Goal: Task Accomplishment & Management: Manage account settings

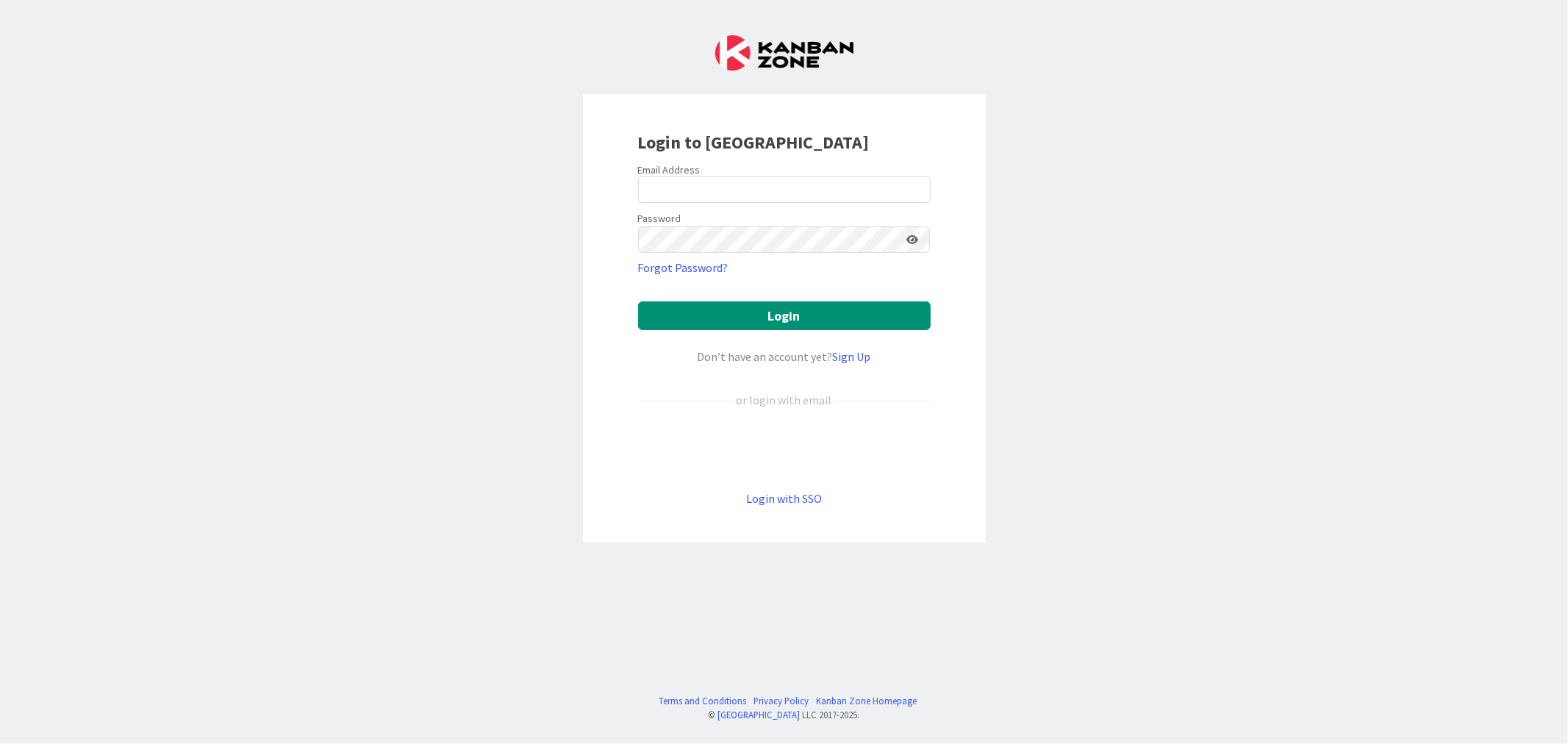
click at [709, 202] on form "Email Address Password Forgot Password? Login Don’t have an account yet? Sign U…" at bounding box center [785, 335] width 293 height 344
click at [728, 192] on input "email" at bounding box center [785, 189] width 293 height 27
click at [0, 743] on com-1password-button at bounding box center [0, 744] width 0 height 0
type input "[EMAIL_ADDRESS][PERSON_NAME][DOMAIN_NAME]"
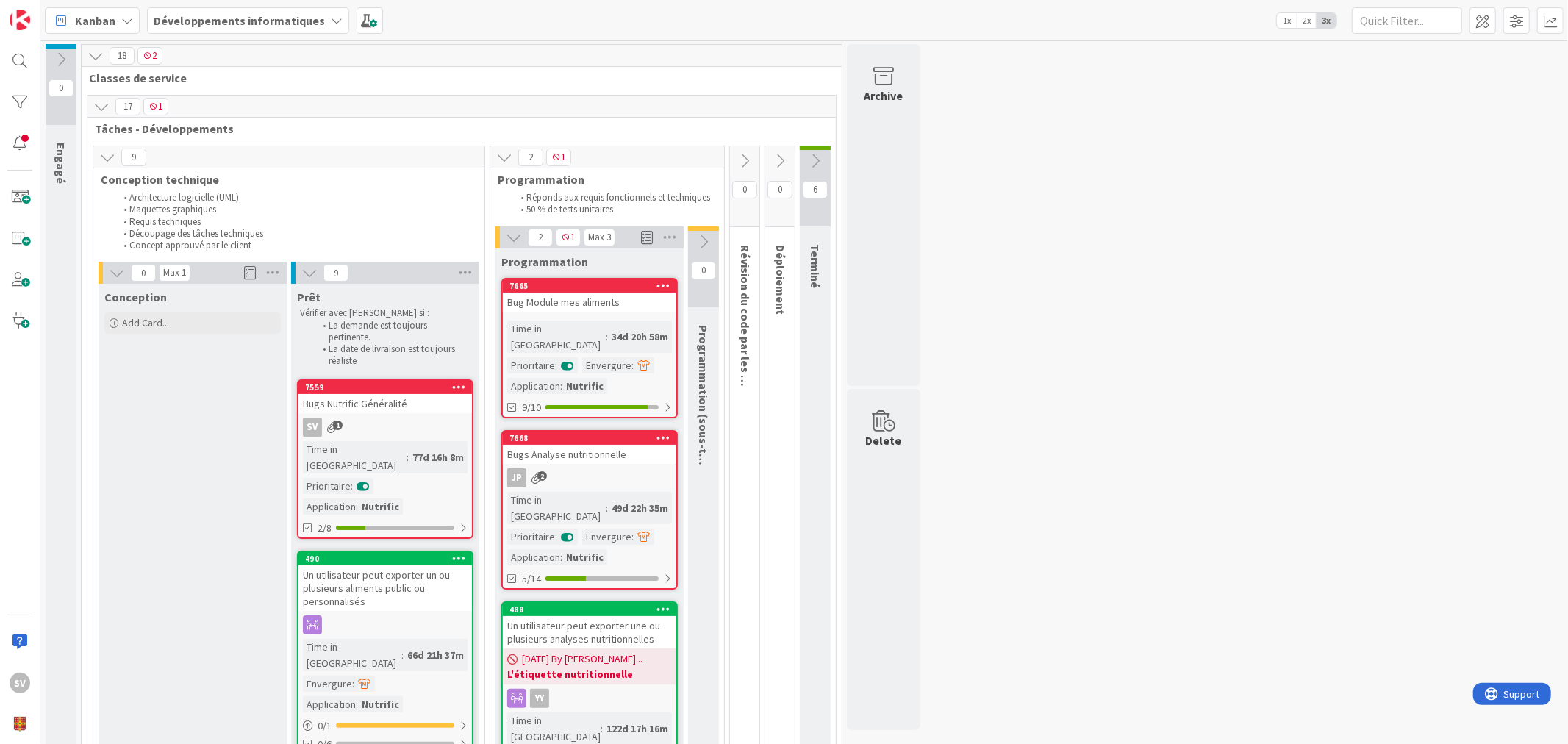
click at [660, 287] on icon at bounding box center [663, 285] width 14 height 11
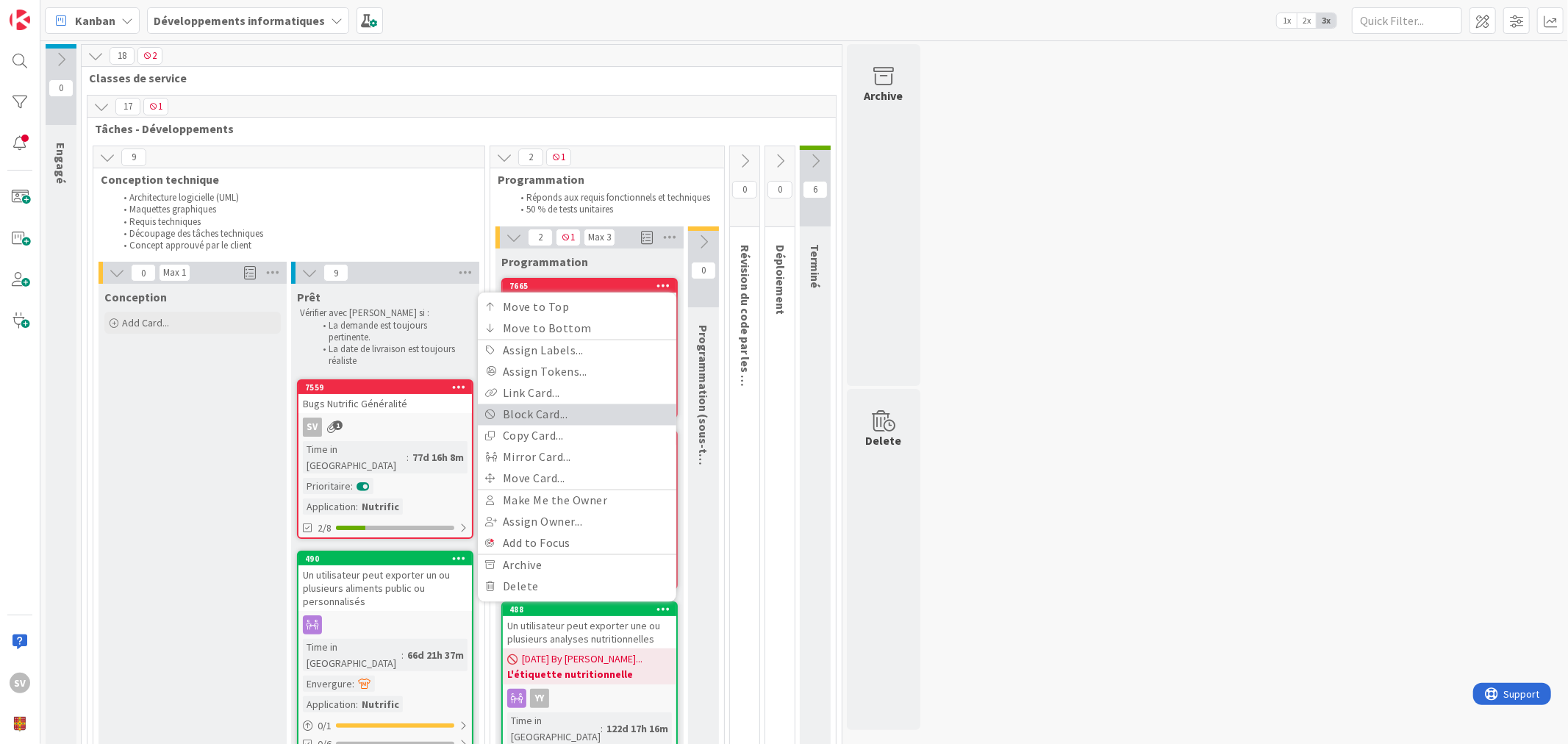
click at [550, 416] on link "Block Card..." at bounding box center [577, 414] width 198 height 21
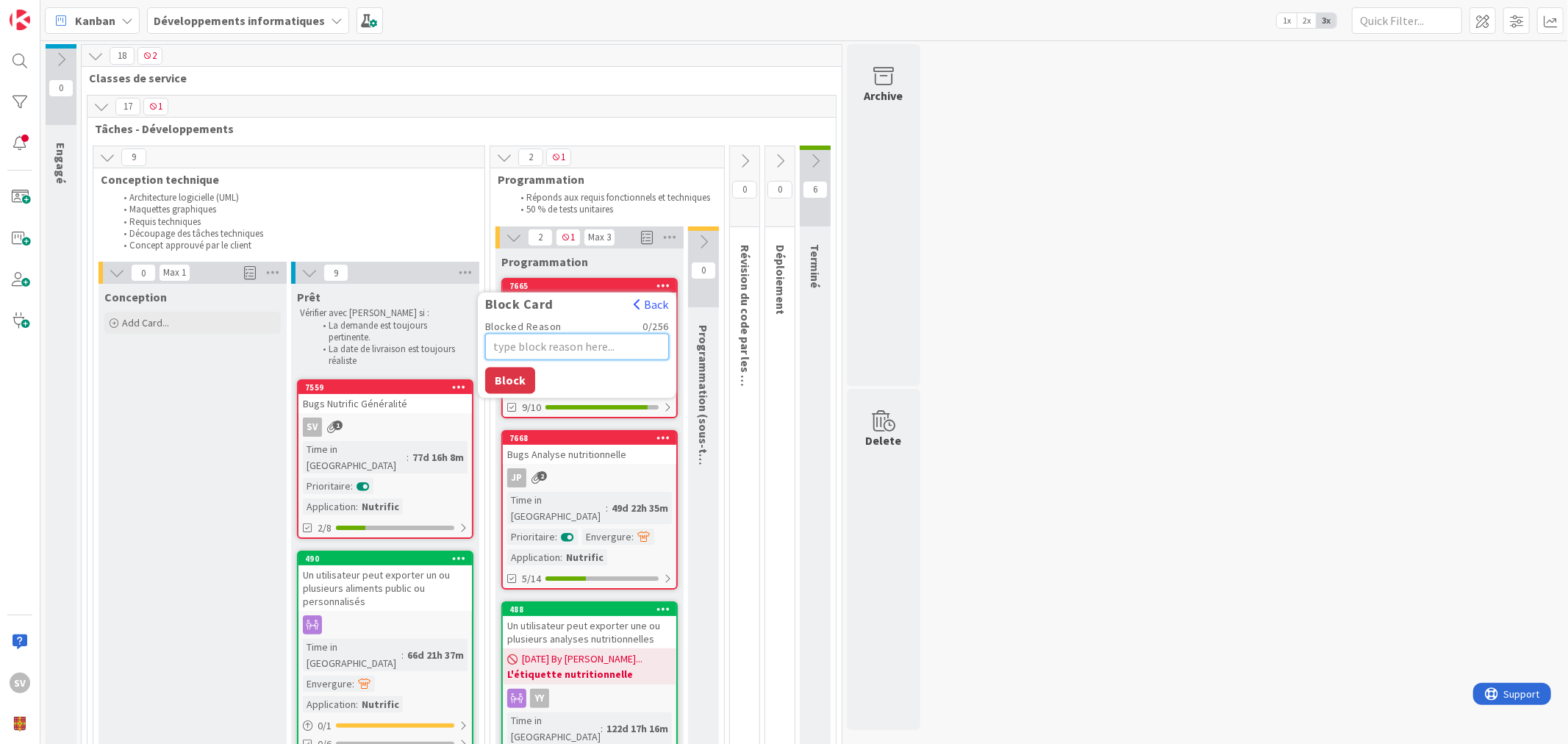
click at [601, 342] on textarea "Blocked Reason" at bounding box center [577, 346] width 184 height 27
type textarea "x"
type textarea "T"
type textarea "x"
type textarea "Tr"
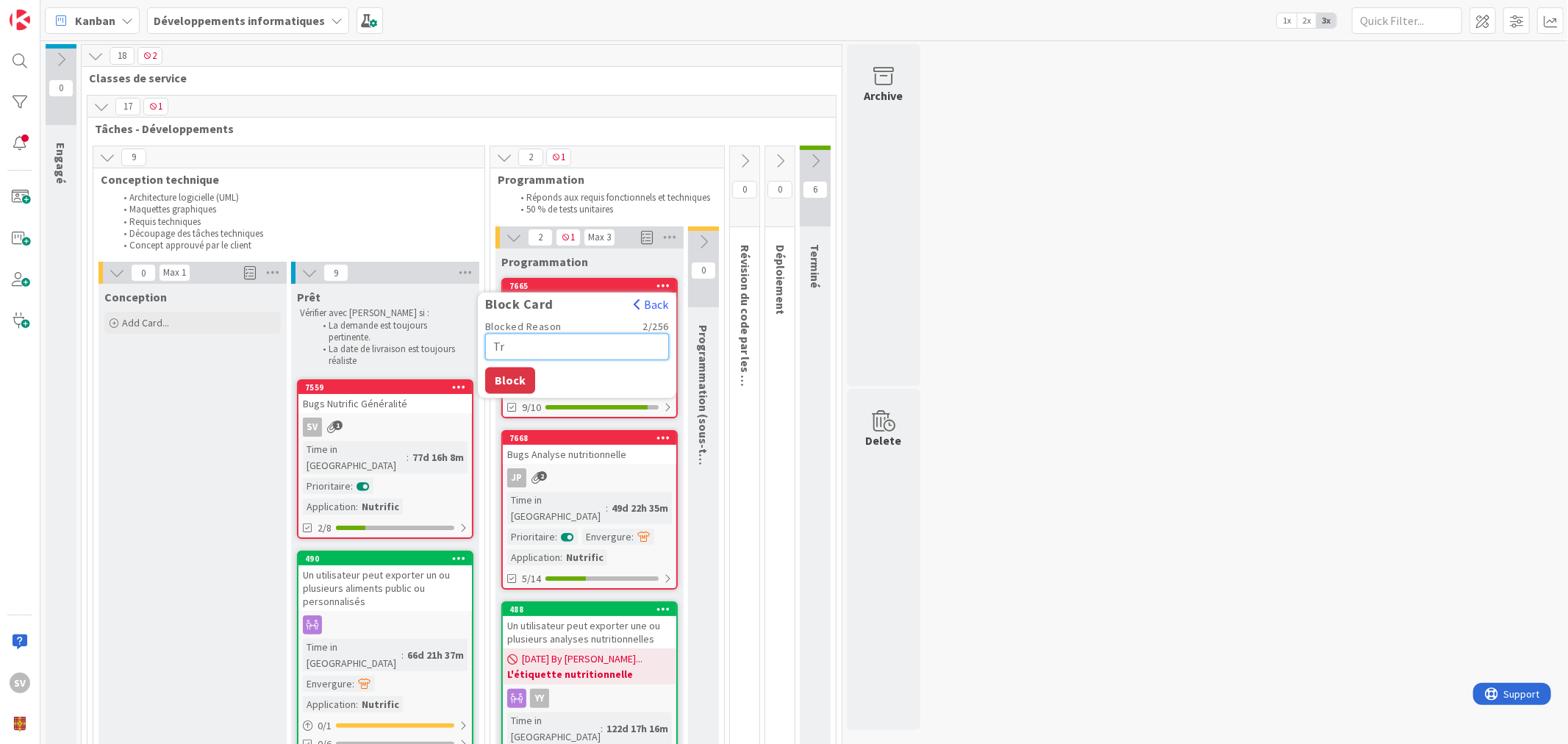
type textarea "x"
type textarea "Tra"
type textarea "x"
type textarea "Trav"
type textarea "x"
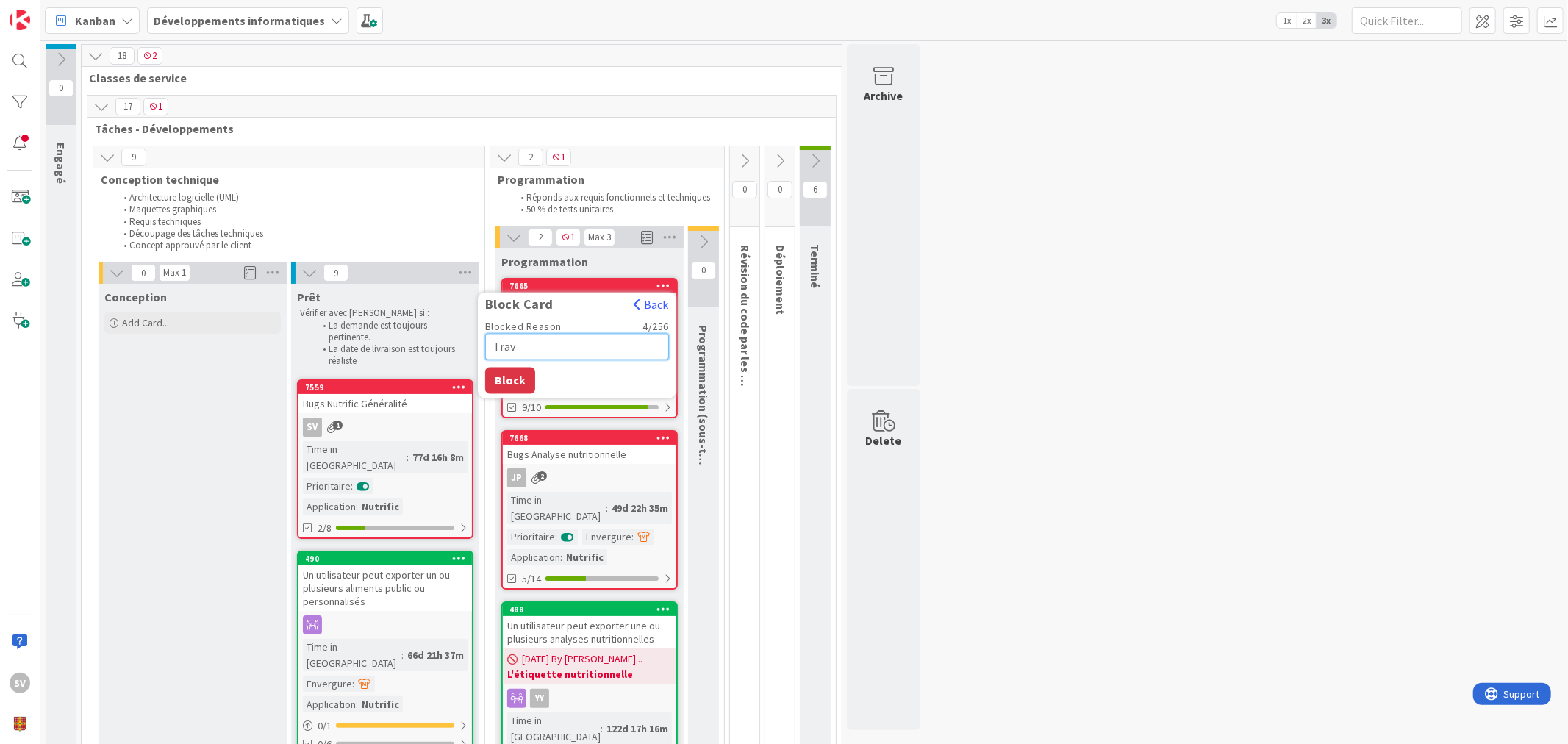
type textarea "Trava"
type textarea "x"
type textarea "Travai"
type textarea "x"
type textarea "Travail"
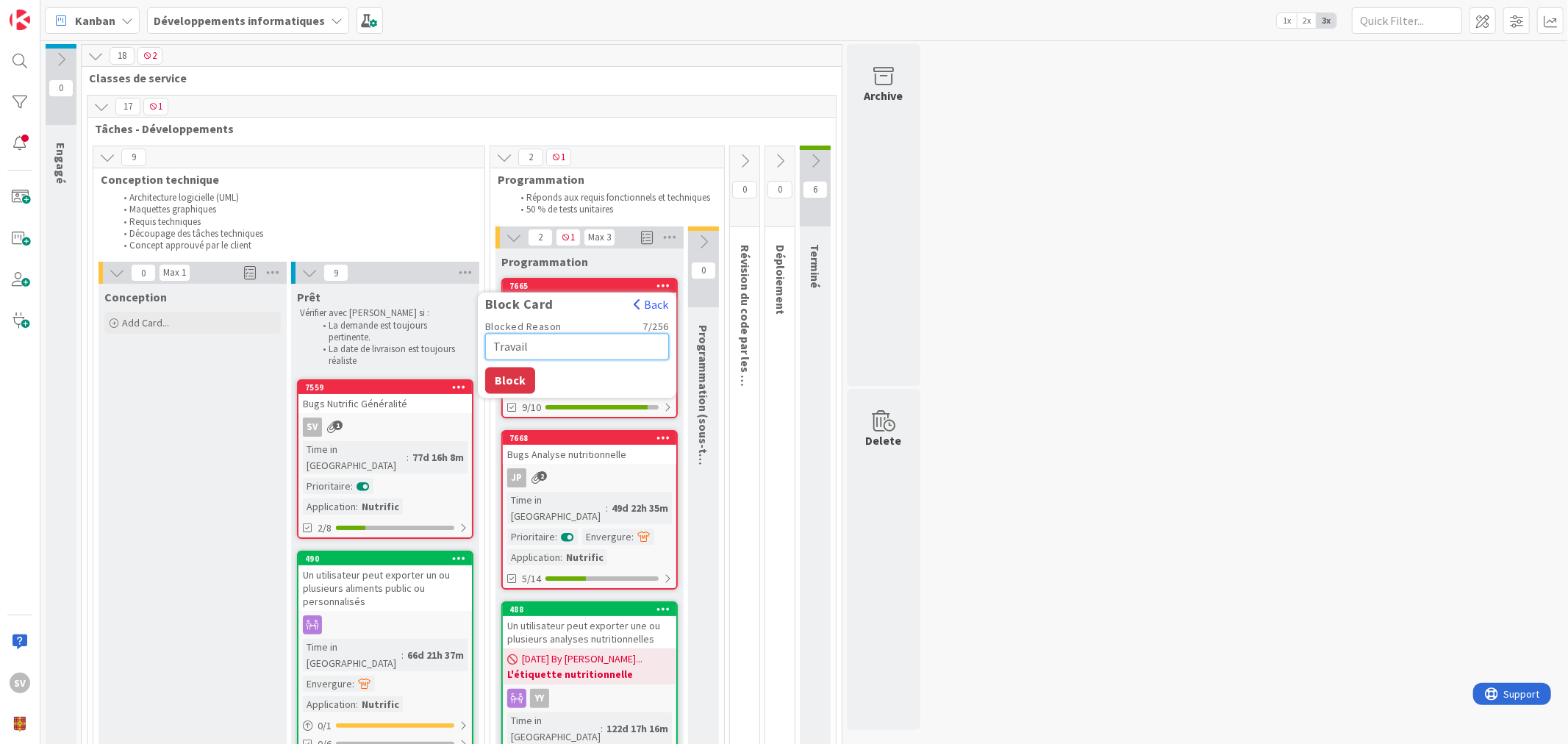
type textarea "x"
type textarea "Travail s"
type textarea "x"
type textarea "Travail su"
type textarea "x"
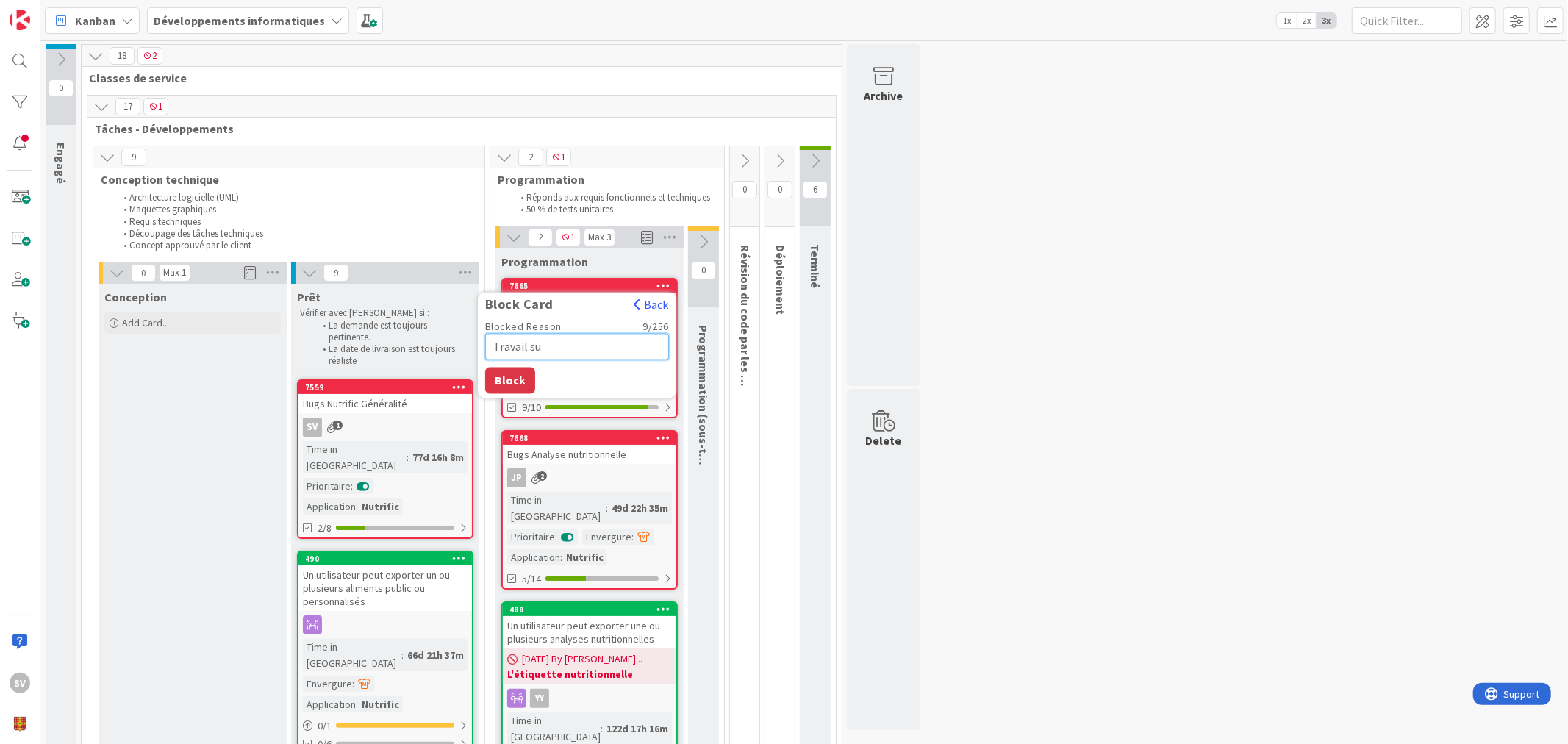
type textarea "Travail sur"
type textarea "x"
type textarea "Travail sur"
type textarea "x"
type textarea "Travail sur t"
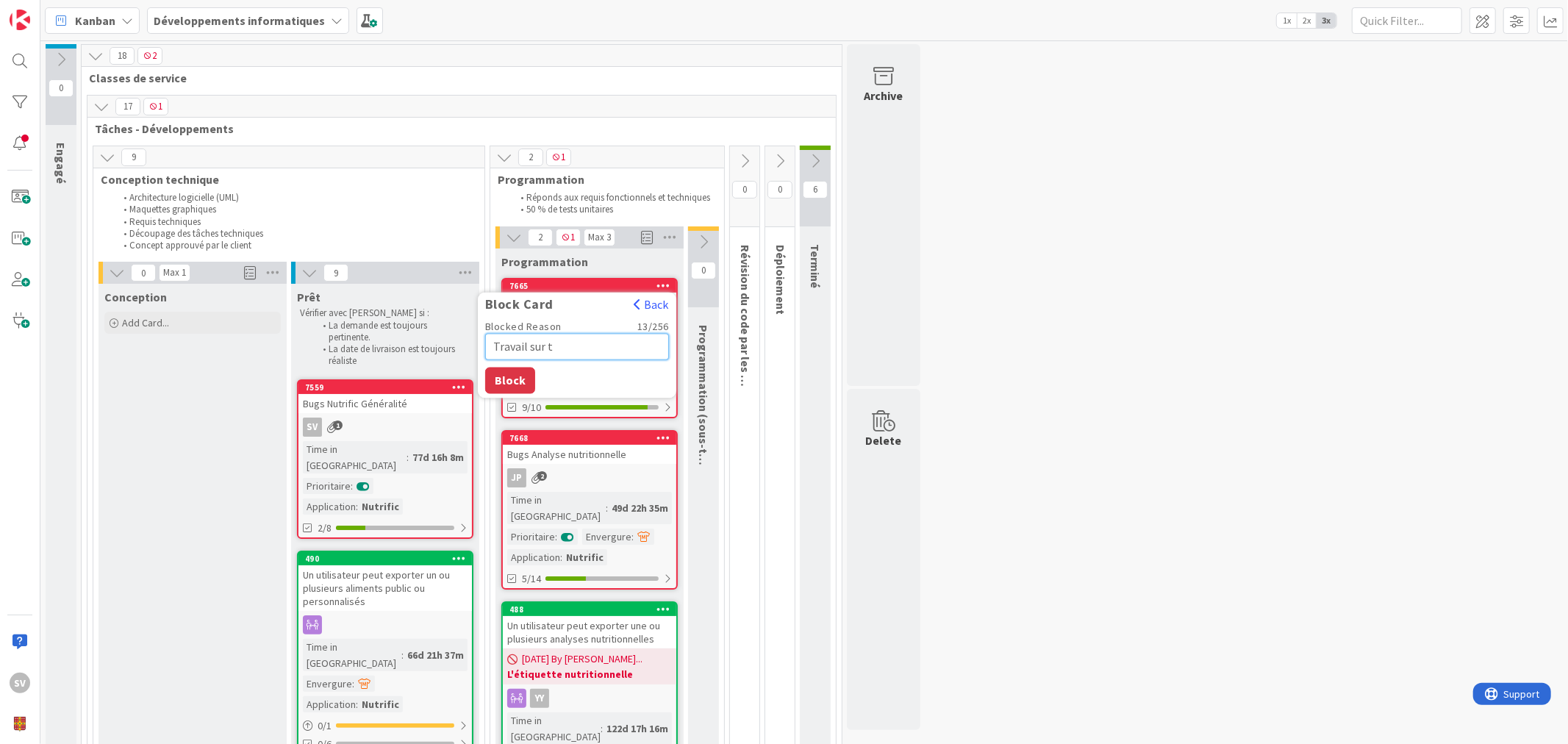
type textarea "x"
type textarea "Travail sur"
type textarea "x"
type textarea "Travail sur a"
type textarea "x"
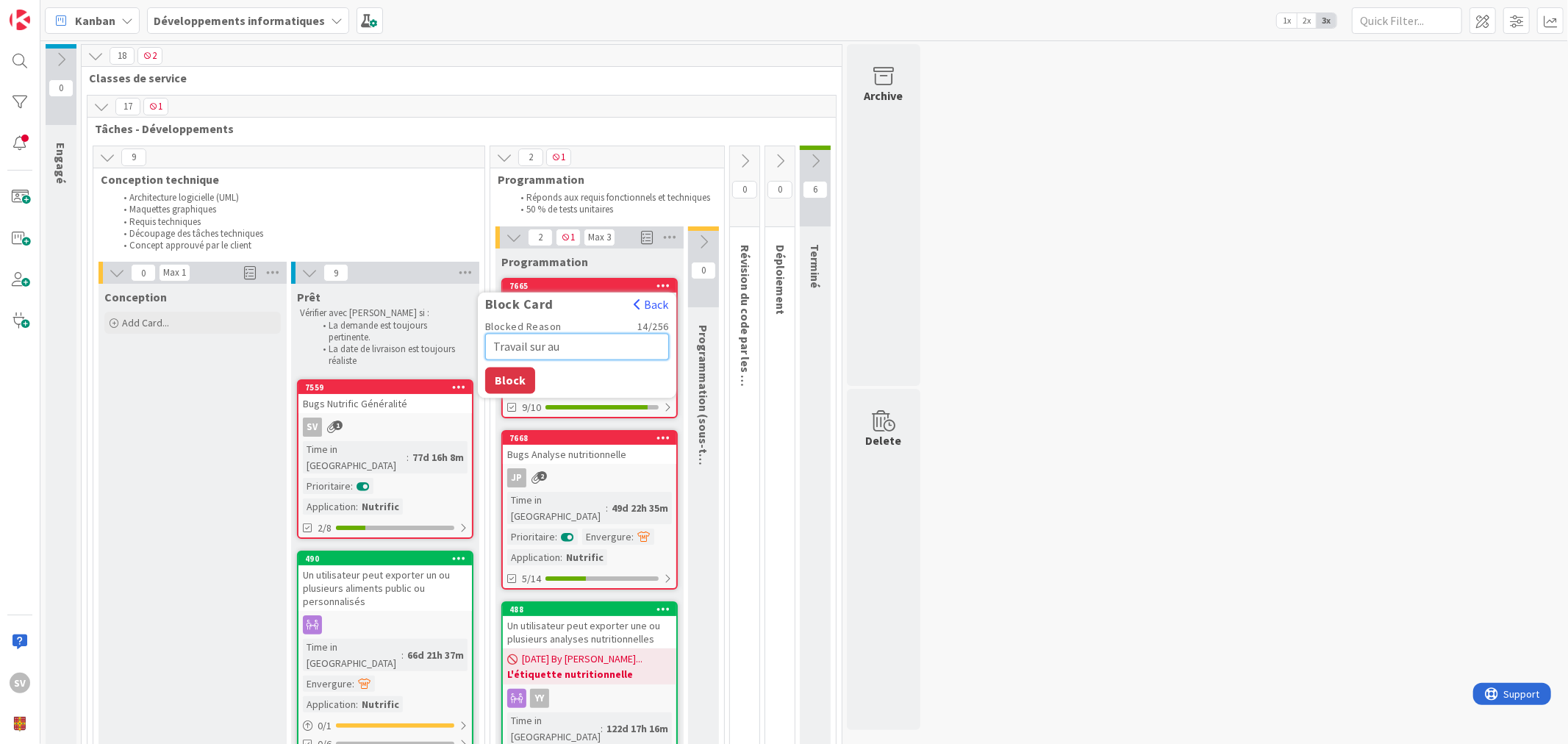
type textarea "Travail sur aut"
type textarea "x"
type textarea "Travail sur autr"
type textarea "x"
type textarea "Travail sur autre"
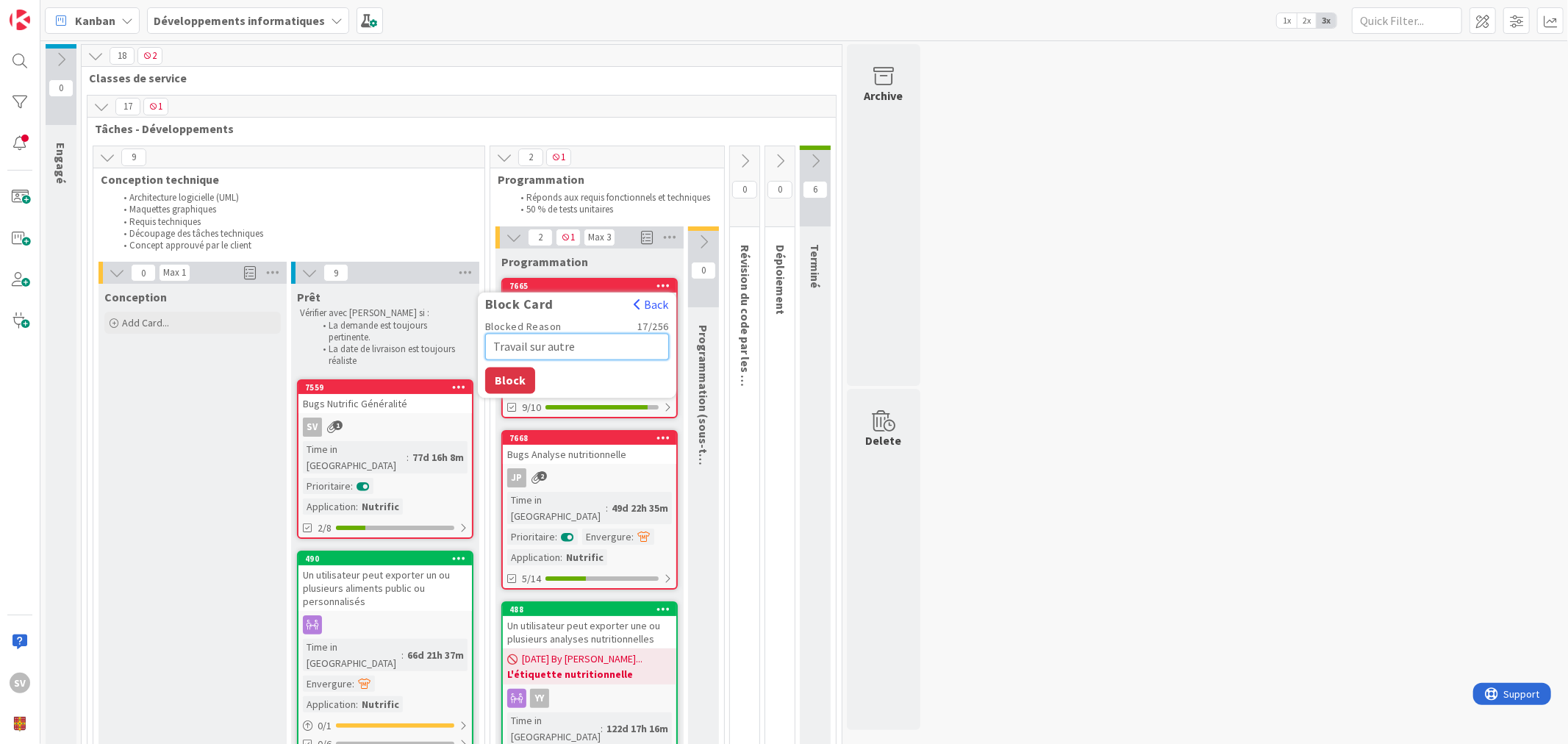
type textarea "x"
type textarea "Travail sur autre"
type textarea "x"
type textarea "Travail sur autre c"
type textarea "x"
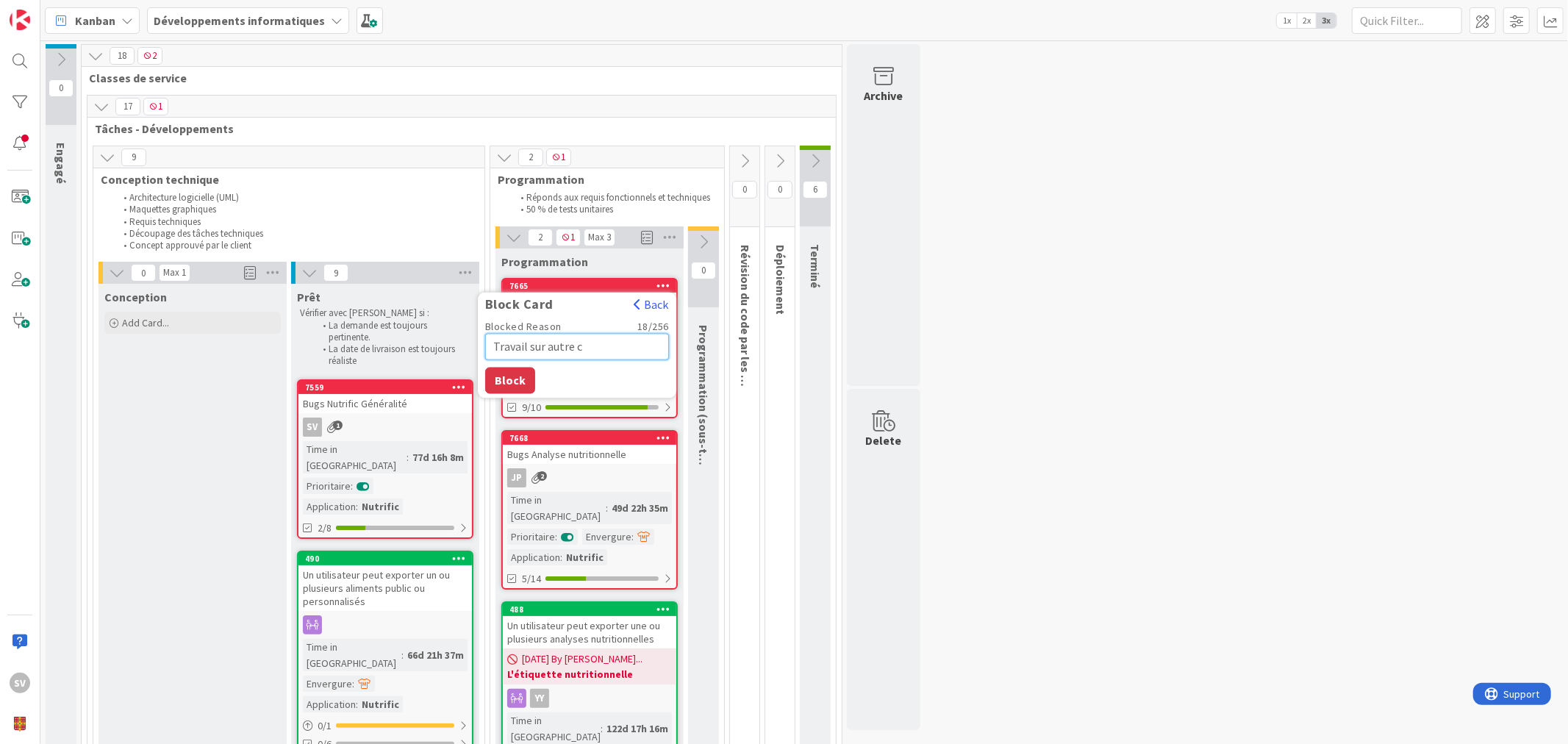
type textarea "Travail sur autre ch"
type textarea "x"
type textarea "Travail sur autre chos"
type textarea "x"
type textarea "Travail sur autre chose"
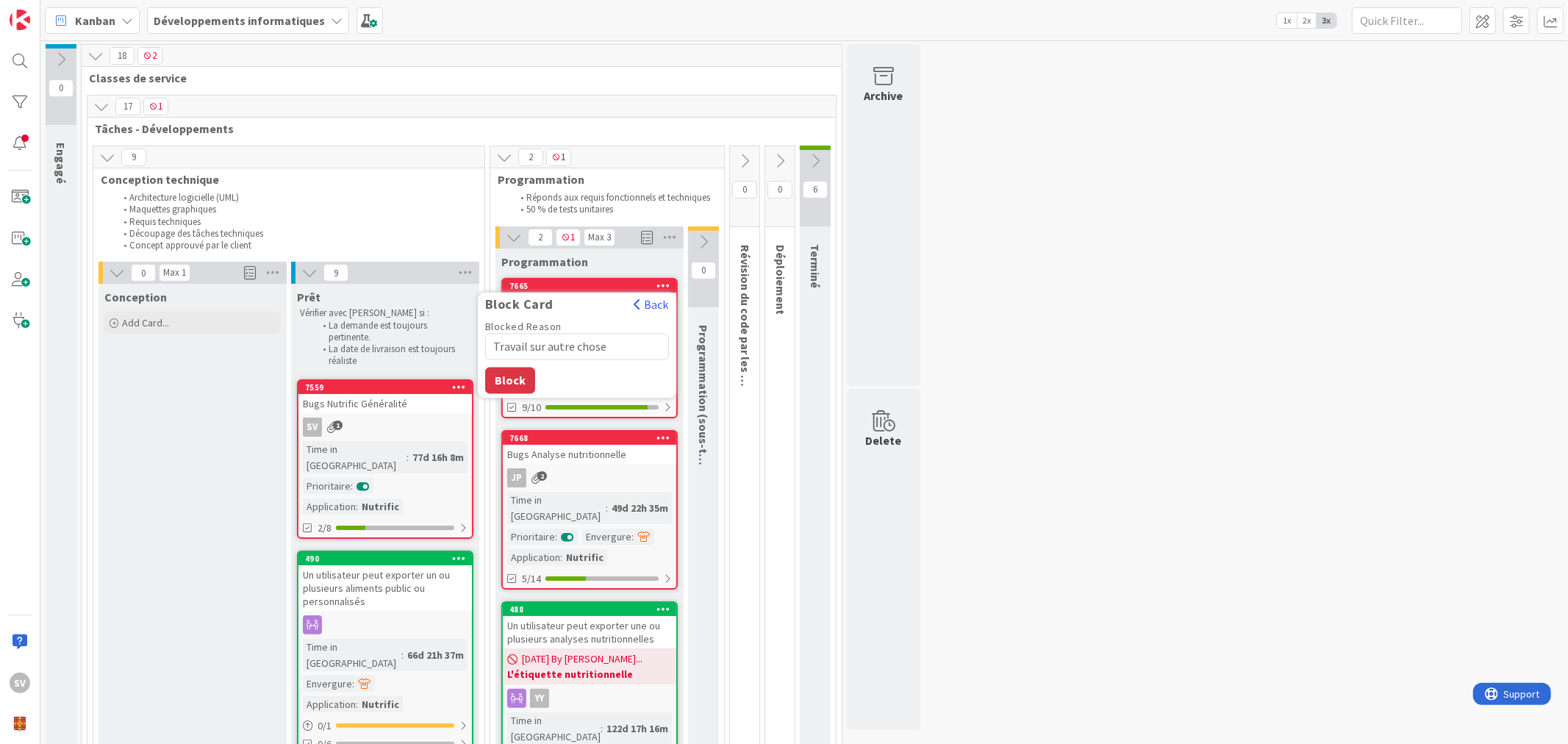
type textarea "x"
